Goal: Entertainment & Leisure: Consume media (video, audio)

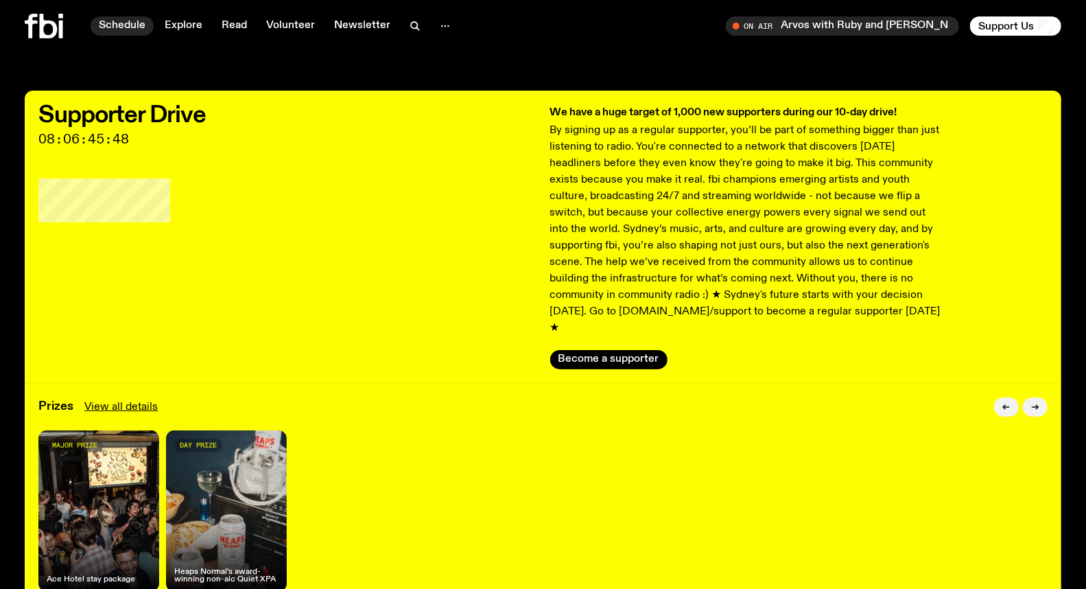
click at [125, 25] on link "Schedule" at bounding box center [122, 25] width 63 height 19
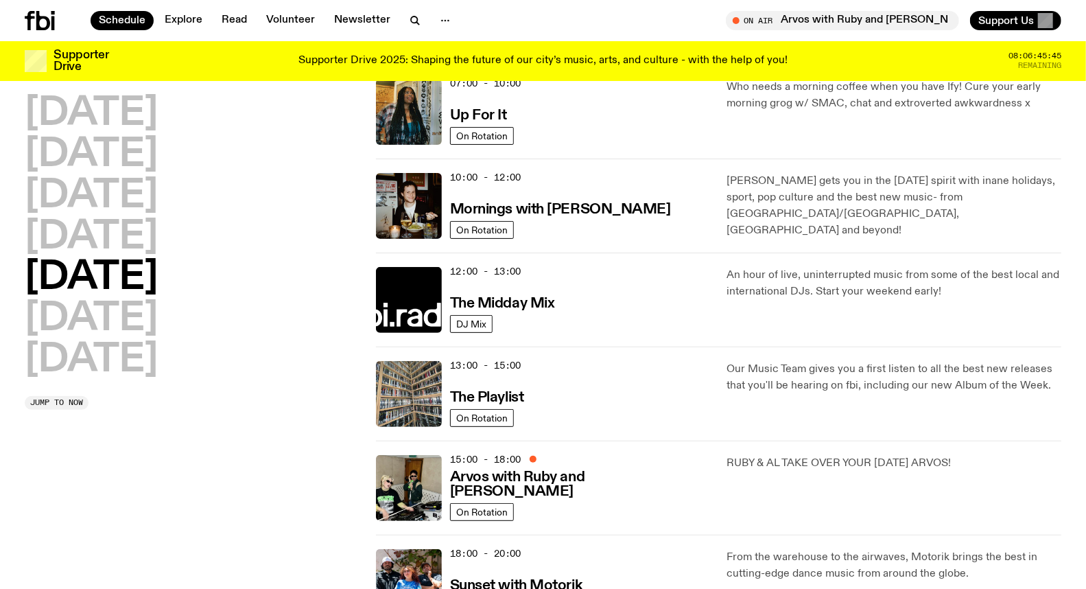
scroll to position [302, 0]
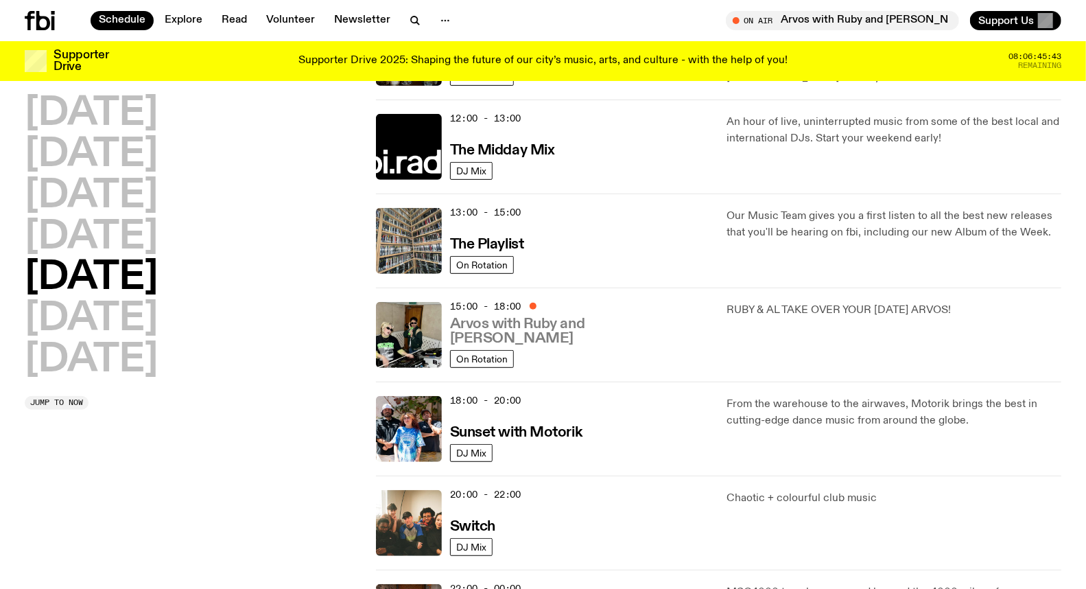
click at [487, 333] on h3 "Arvos with Ruby and [PERSON_NAME]" at bounding box center [580, 331] width 261 height 29
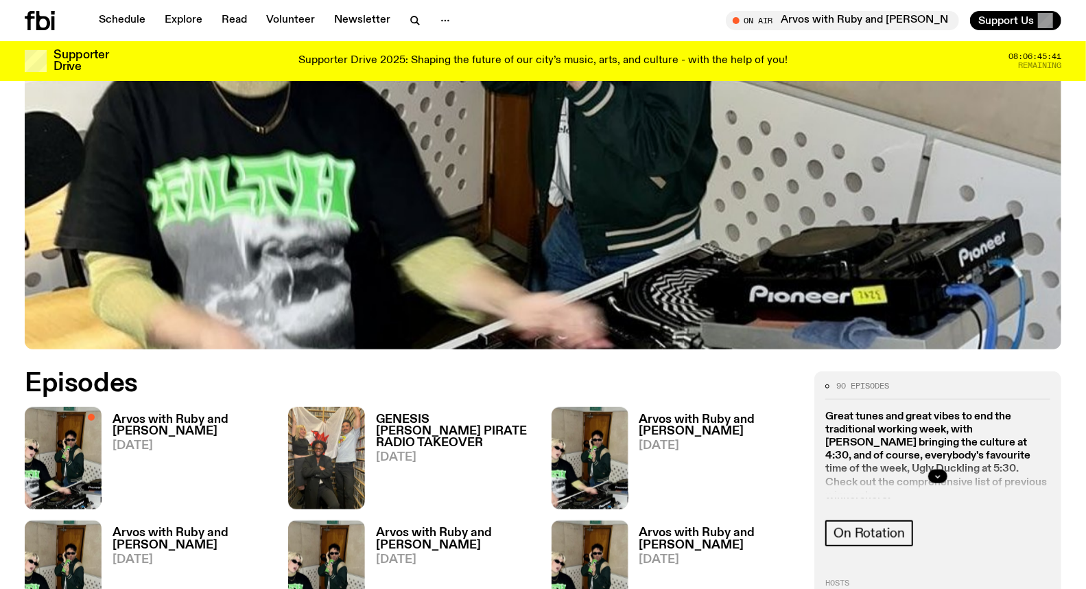
scroll to position [678, 0]
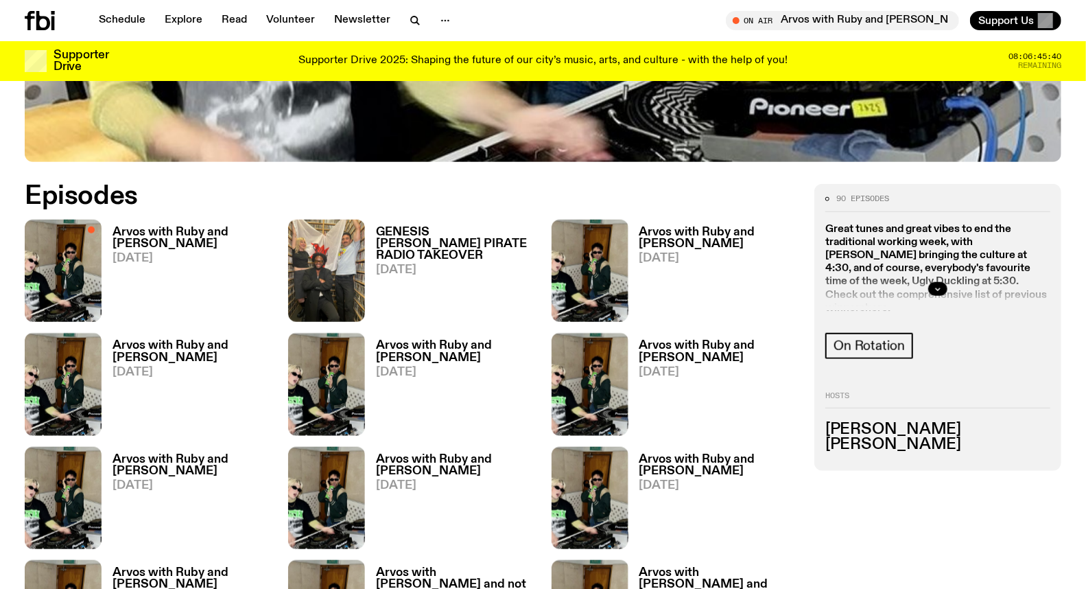
click at [148, 226] on h3 "Arvos with Ruby and [PERSON_NAME]" at bounding box center [192, 237] width 159 height 23
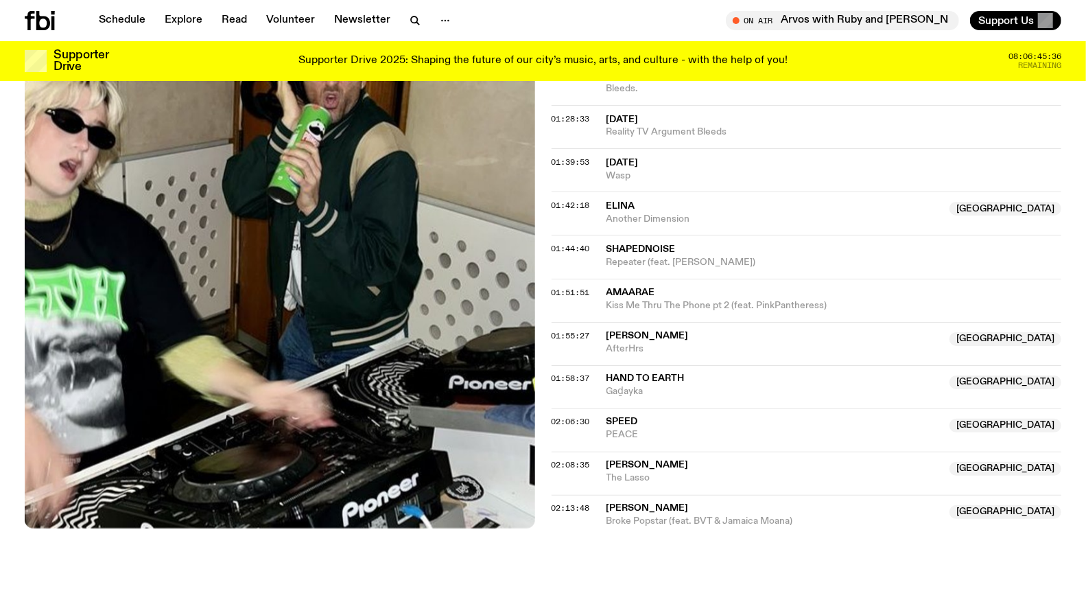
scroll to position [1443, 0]
